Goal: Task Accomplishment & Management: Manage account settings

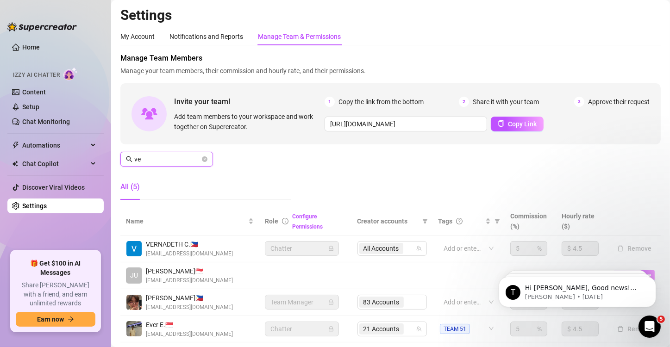
click at [165, 158] on input "ve" at bounding box center [167, 159] width 66 height 10
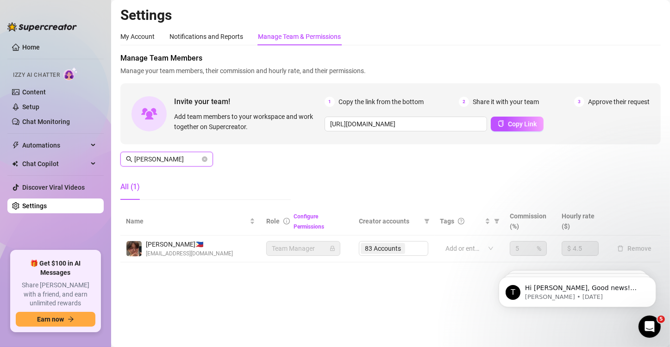
click at [168, 161] on input "[PERSON_NAME]" at bounding box center [167, 159] width 66 height 10
click at [399, 246] on div "83 Accounts" at bounding box center [393, 248] width 69 height 15
click at [170, 161] on input "[PERSON_NAME]" at bounding box center [167, 159] width 66 height 10
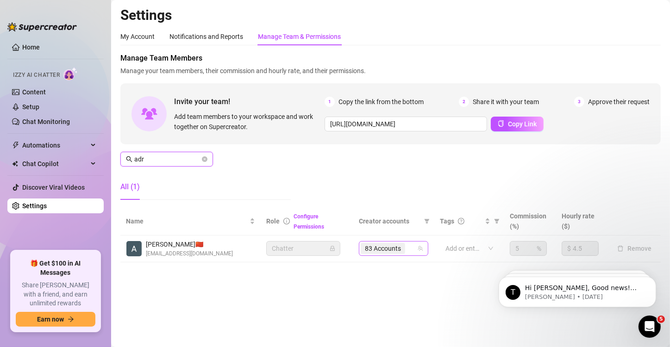
drag, startPoint x: 400, startPoint y: 249, endPoint x: 423, endPoint y: 251, distance: 23.2
click at [400, 249] on span "83 Accounts" at bounding box center [383, 248] width 36 height 10
click at [423, 251] on div "83 Accounts" at bounding box center [393, 248] width 69 height 15
click at [373, 120] on input "[URL][DOMAIN_NAME]" at bounding box center [405, 124] width 162 height 15
click at [162, 165] on span "adr" at bounding box center [166, 159] width 93 height 15
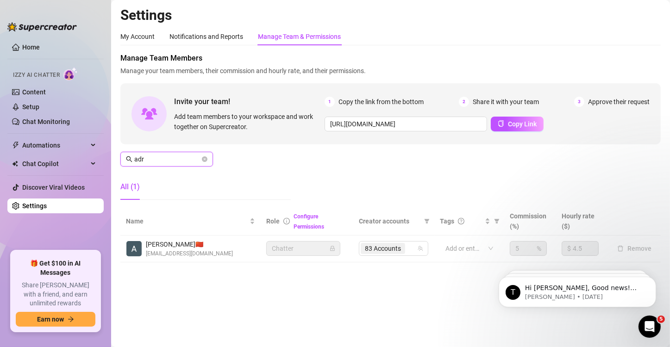
click at [168, 155] on input "adr" at bounding box center [167, 159] width 66 height 10
click at [168, 157] on input "anag" at bounding box center [167, 159] width 66 height 10
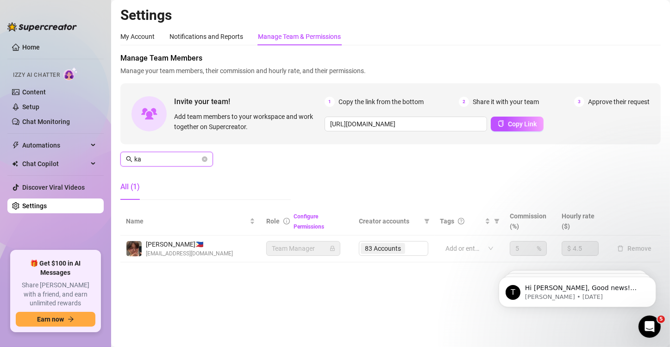
type input "k"
type input "adryl"
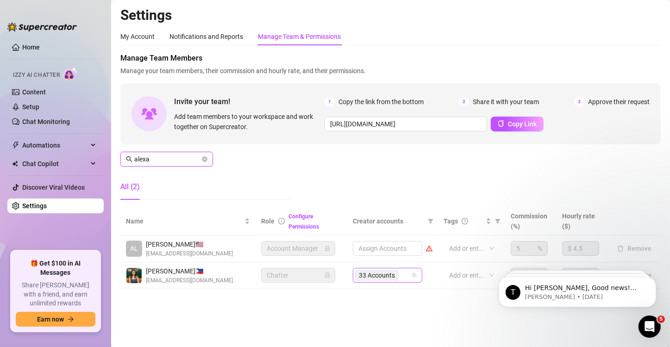
click at [414, 277] on icon "team" at bounding box center [414, 276] width 6 height 6
click at [412, 275] on div "33 Accounts" at bounding box center [387, 275] width 69 height 15
click at [416, 277] on icon "team" at bounding box center [414, 276] width 6 height 6
type input "alexa"
